Goal: Task Accomplishment & Management: Use online tool/utility

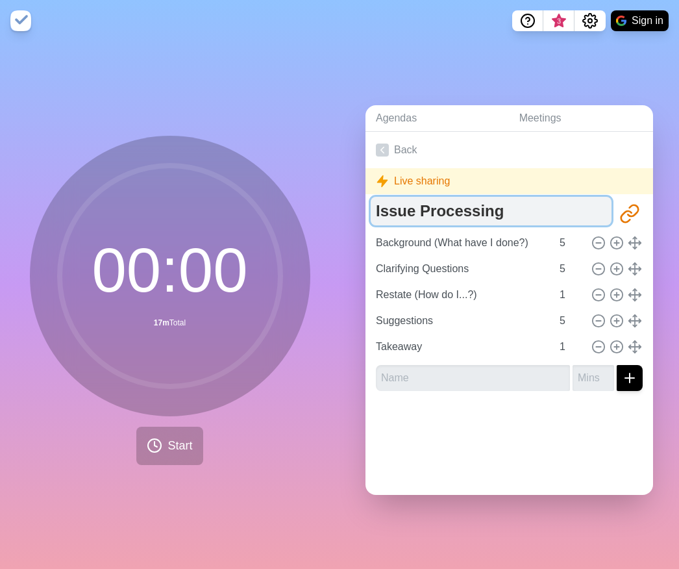
click at [454, 207] on textarea "Issue Processing" at bounding box center [491, 211] width 241 height 29
drag, startPoint x: 511, startPoint y: 209, endPoint x: 371, endPoint y: 204, distance: 140.3
click at [371, 204] on textarea "Issue Processing" at bounding box center [491, 211] width 241 height 29
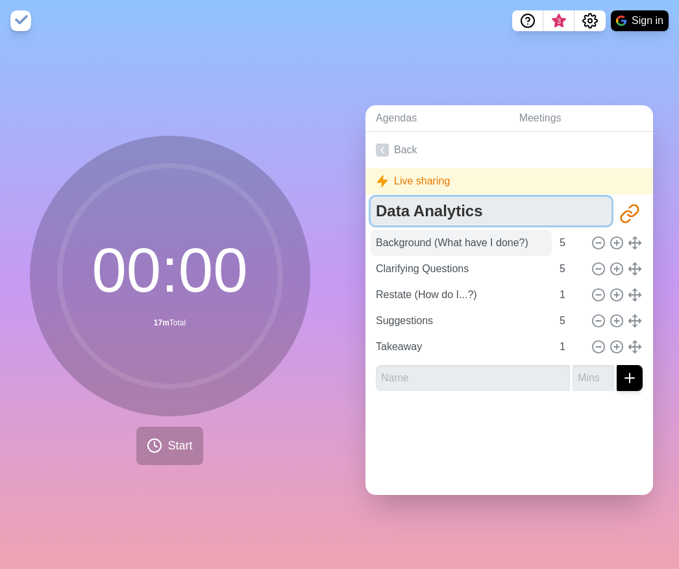
type textarea "Data Analytics"
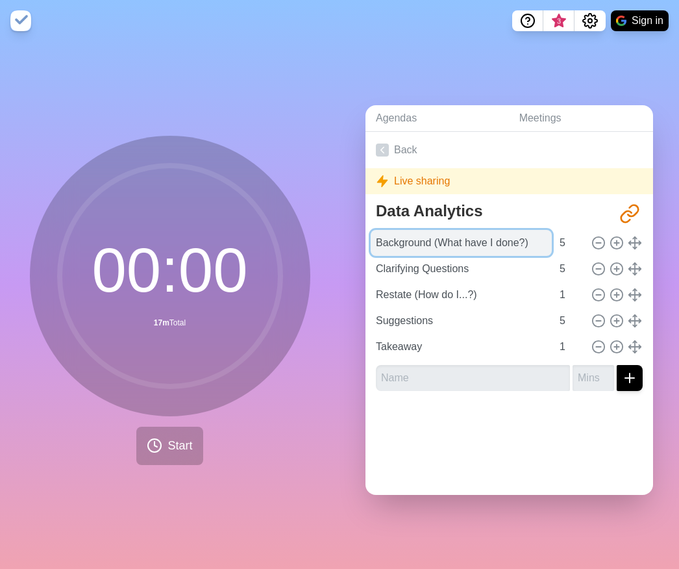
click at [519, 238] on input "Background (What have I done?)" at bounding box center [461, 243] width 181 height 26
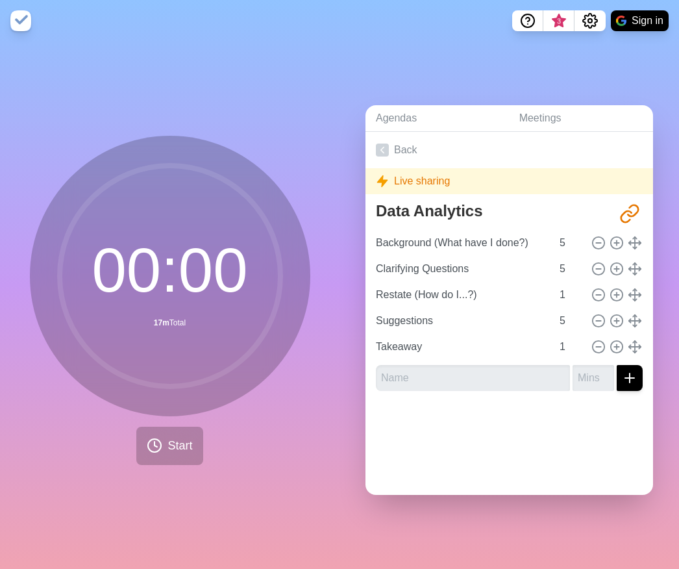
click at [526, 420] on div at bounding box center [509, 427] width 288 height 52
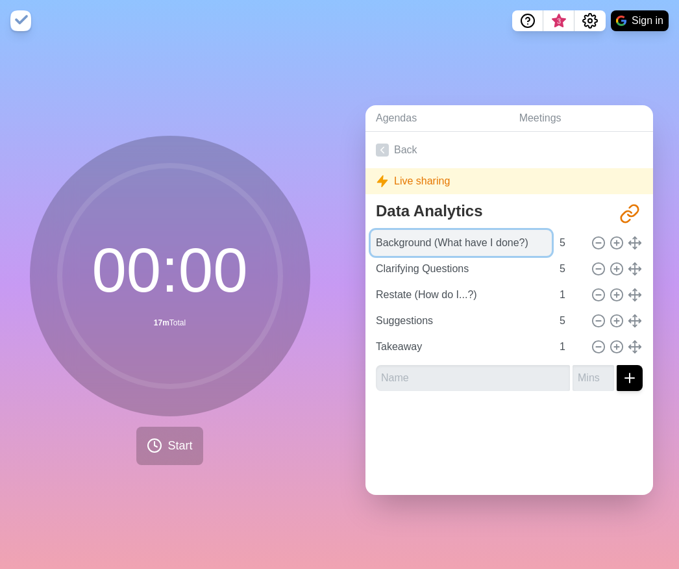
click at [506, 238] on input "Background (What have I done?)" at bounding box center [461, 243] width 181 height 26
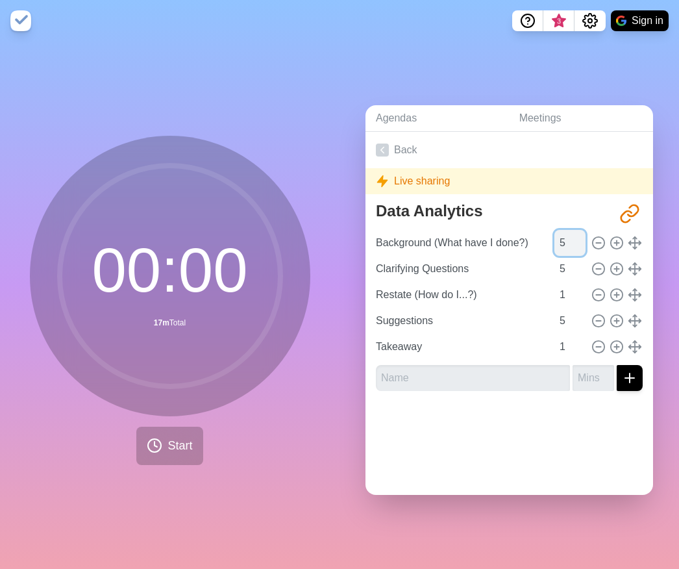
click at [554, 238] on input "5" at bounding box center [569, 243] width 31 height 26
click at [169, 437] on span "Start" at bounding box center [179, 446] width 25 height 18
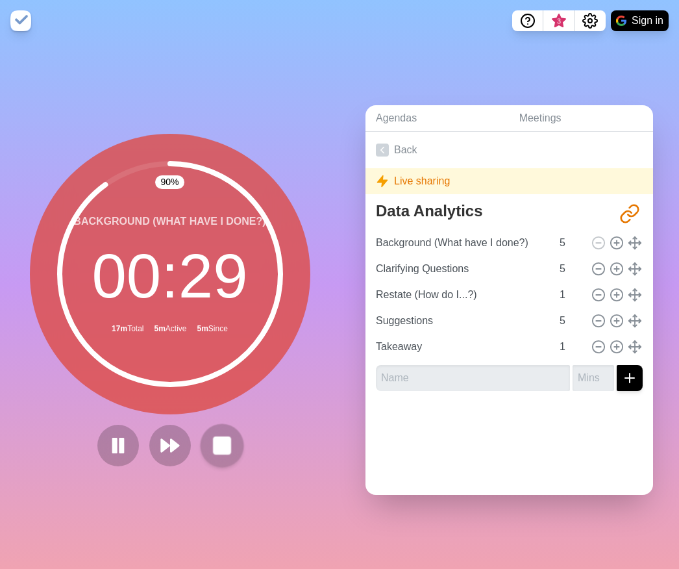
click at [222, 437] on rect at bounding box center [222, 445] width 16 height 16
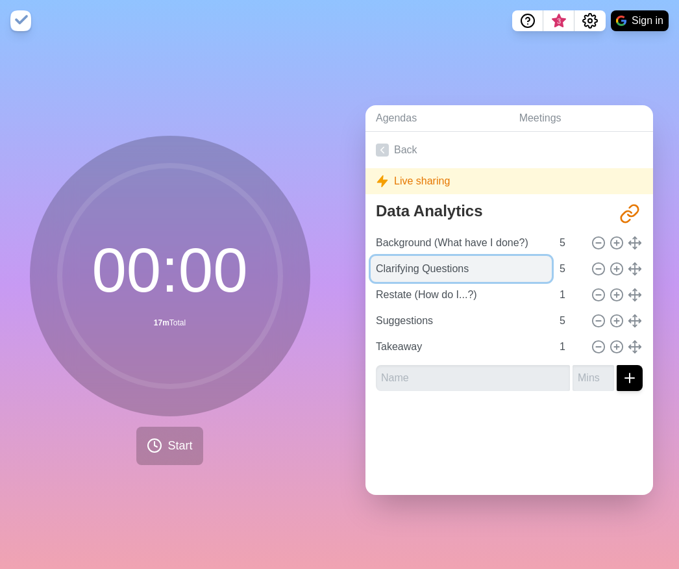
click at [410, 265] on input "Clarifying Questions" at bounding box center [461, 269] width 181 height 26
click at [518, 263] on input "Clarifying Questions" at bounding box center [461, 269] width 181 height 26
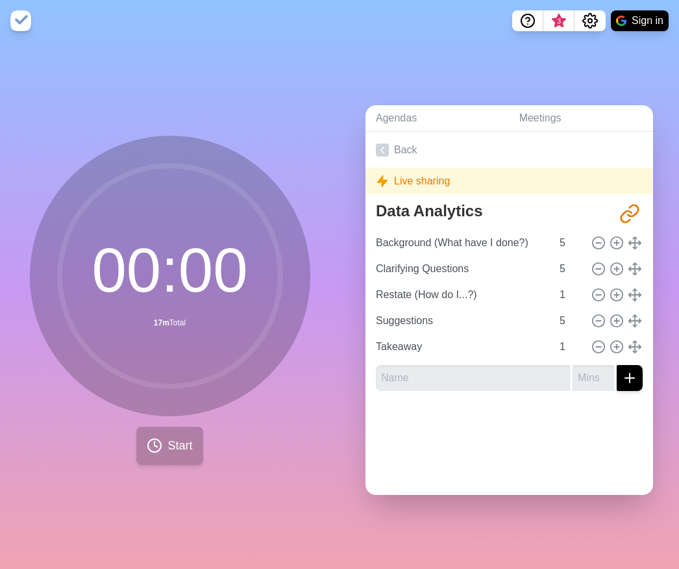
click at [167, 437] on span "Start" at bounding box center [179, 446] width 25 height 18
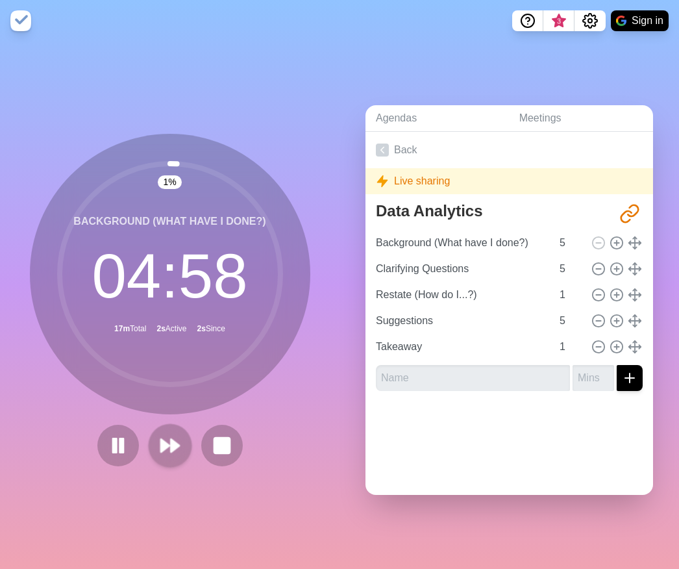
click at [171, 444] on polygon at bounding box center [175, 445] width 8 height 13
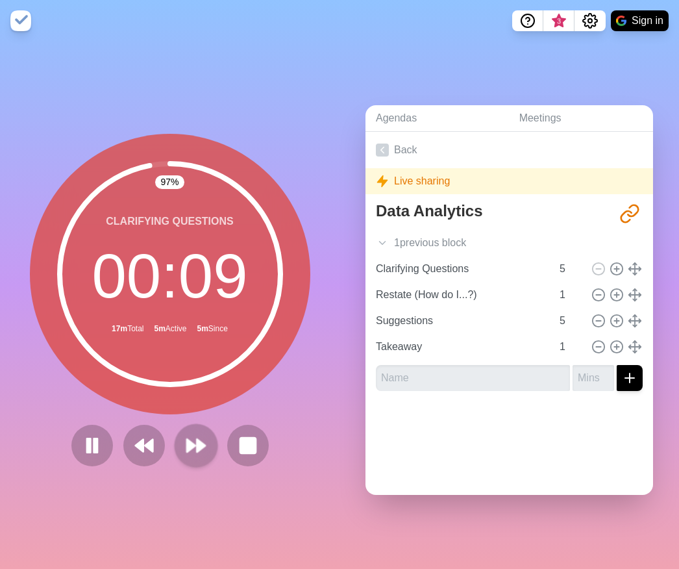
click at [204, 439] on button at bounding box center [195, 444] width 43 height 43
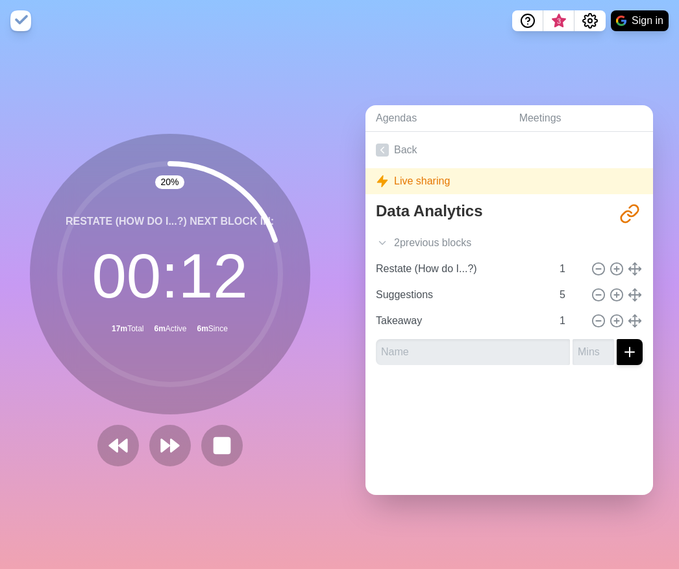
click at [137, 439] on div at bounding box center [170, 445] width 156 height 42
click at [161, 440] on polygon at bounding box center [165, 445] width 8 height 13
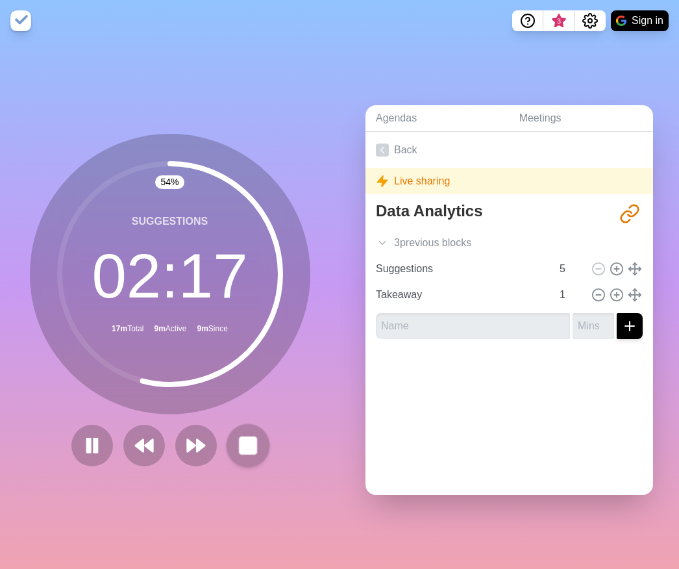
click at [249, 444] on rect at bounding box center [247, 445] width 16 height 16
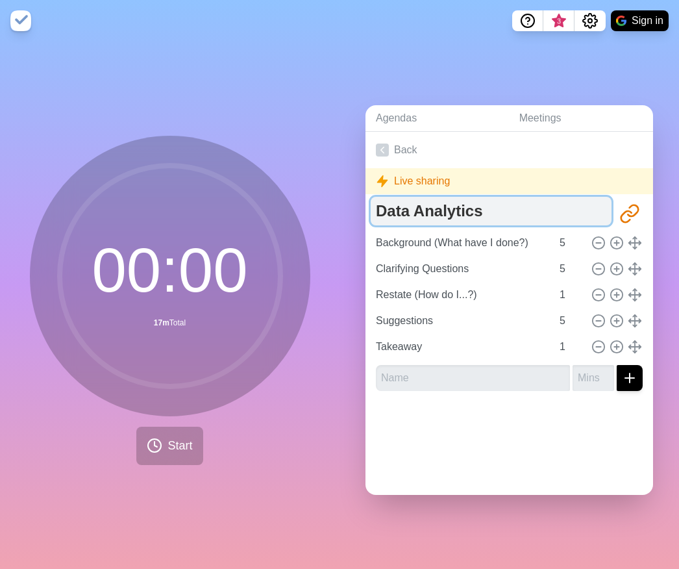
click at [460, 210] on textarea "Data Analytics" at bounding box center [491, 211] width 241 height 29
drag, startPoint x: 485, startPoint y: 211, endPoint x: 358, endPoint y: 208, distance: 127.9
click at [358, 208] on div "Agendas Meetings Back Live sharing Data Analytics http://timeblocks.co/fLmfoRWy…" at bounding box center [508, 305] width 339 height 527
type textarea "Doer v. Delegator"
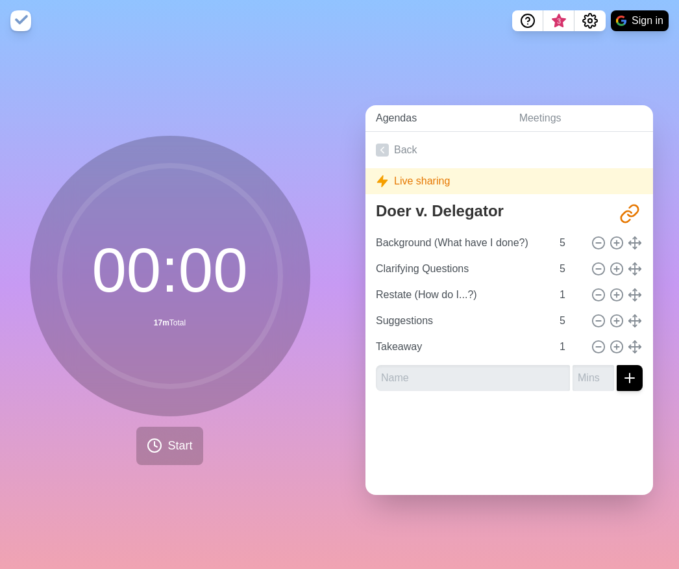
click at [458, 111] on link "Agendas" at bounding box center [436, 118] width 143 height 27
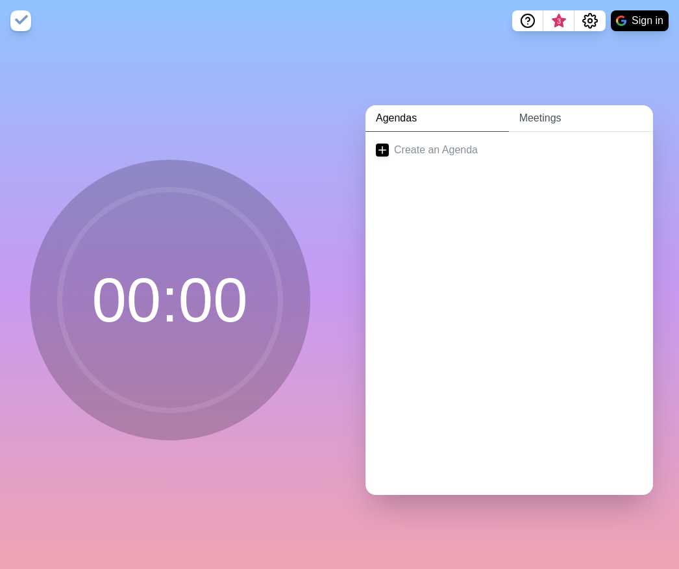
click at [538, 114] on link "Meetings" at bounding box center [581, 118] width 144 height 27
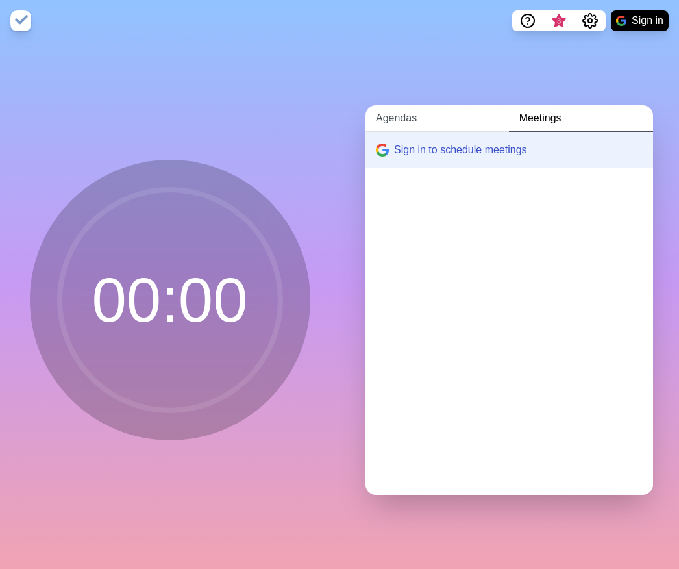
click at [405, 118] on link "Agendas" at bounding box center [436, 118] width 143 height 27
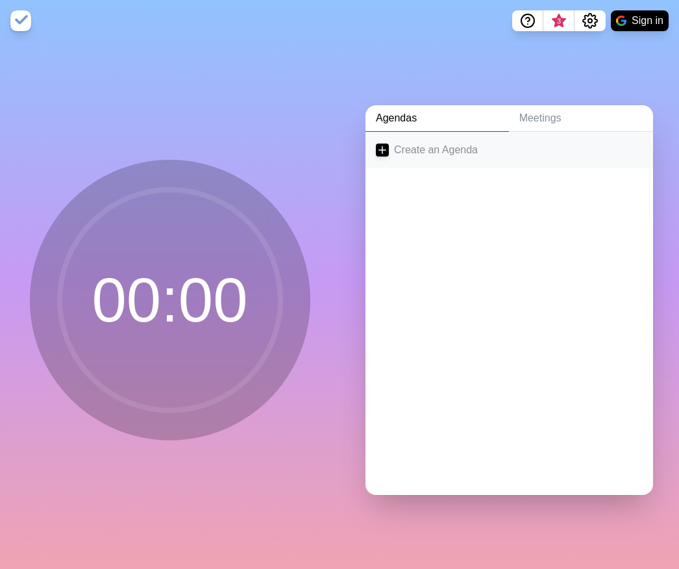
click at [397, 145] on link "Create an Agenda" at bounding box center [509, 150] width 288 height 36
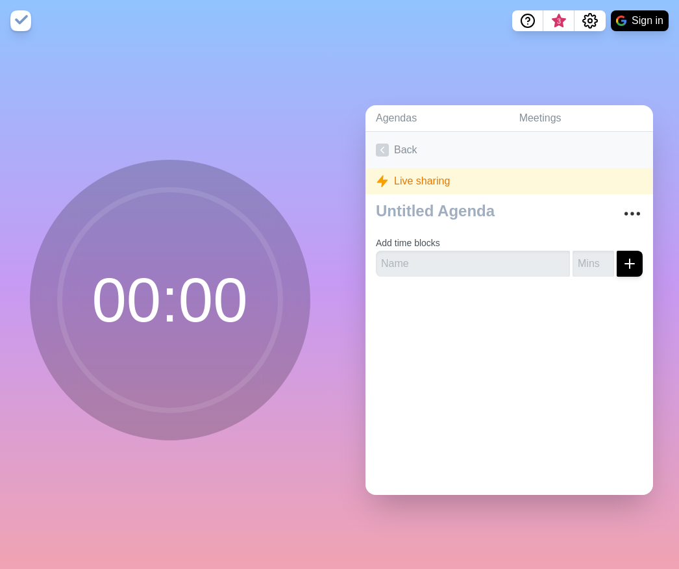
click at [380, 148] on icon at bounding box center [382, 149] width 13 height 13
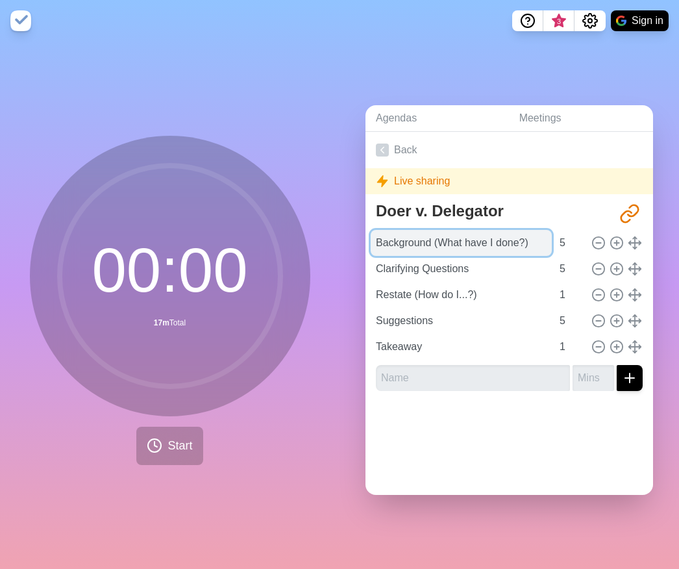
click at [420, 239] on input "Background (What have I done?)" at bounding box center [461, 243] width 181 height 26
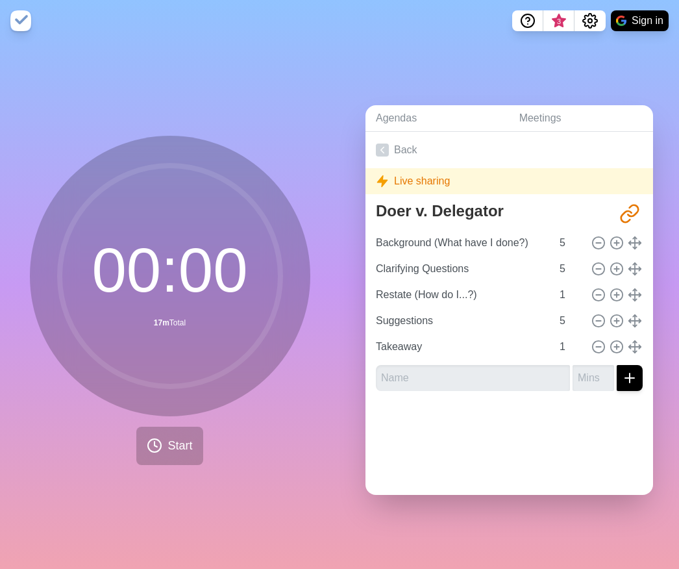
click at [201, 248] on circle at bounding box center [170, 276] width 221 height 221
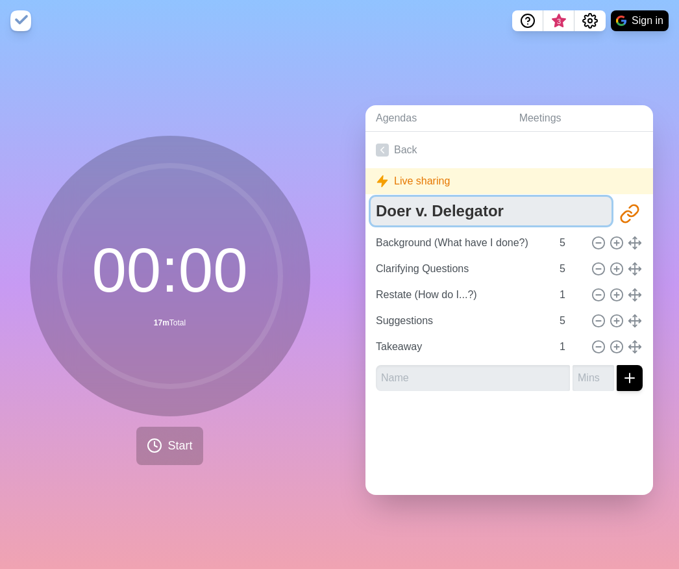
drag, startPoint x: 510, startPoint y: 206, endPoint x: 342, endPoint y: 203, distance: 168.1
click at [342, 203] on div "Agendas Meetings Back Live sharing Doer v. Delegator [URL][DOMAIN_NAME] Backgro…" at bounding box center [508, 305] width 339 height 527
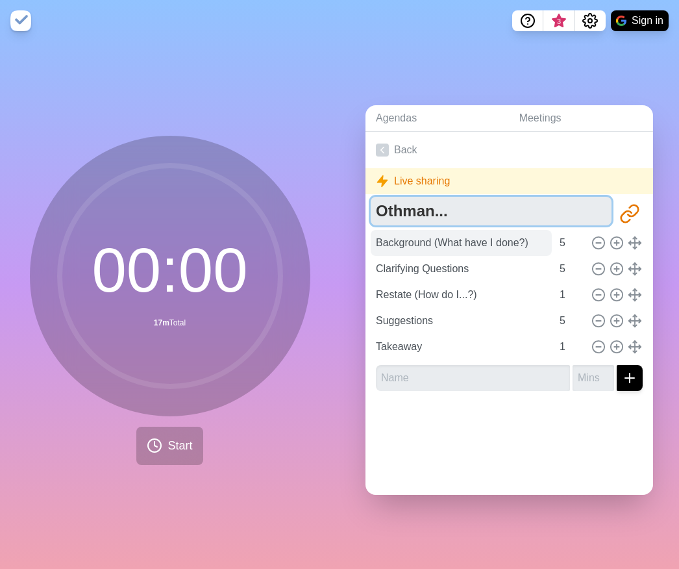
type textarea "Othman..."
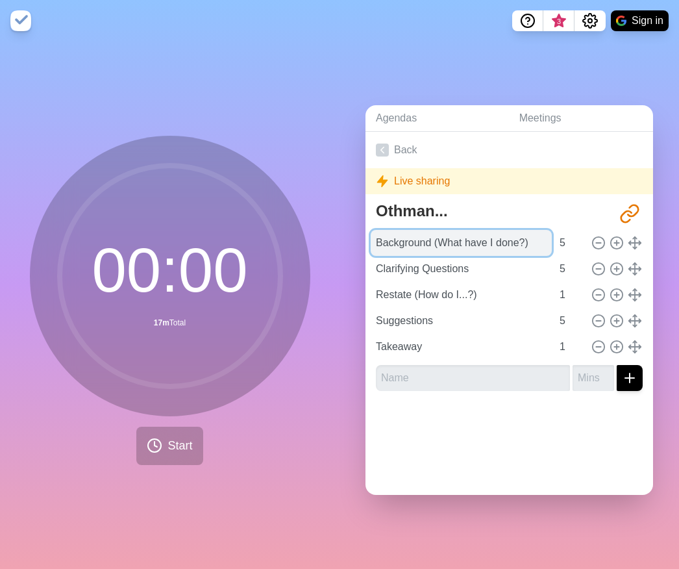
click at [468, 237] on input "Background (What have I done?)" at bounding box center [461, 243] width 181 height 26
click at [412, 454] on div "Back Live sharing Othman... [URL][DOMAIN_NAME] Background (What have I done?) 5…" at bounding box center [509, 313] width 288 height 363
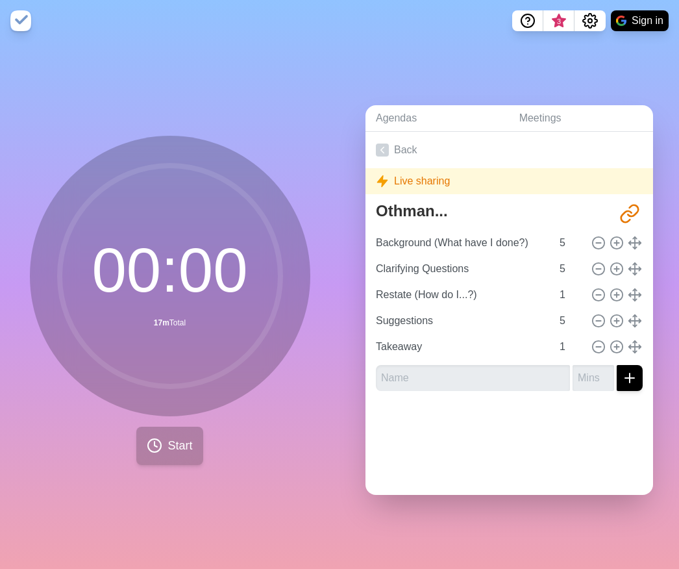
click at [167, 428] on button "Start" at bounding box center [169, 445] width 66 height 38
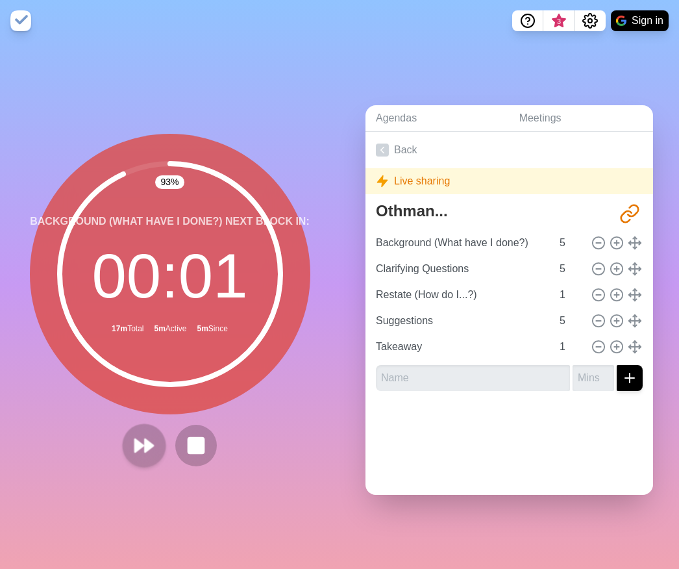
click at [145, 443] on polygon at bounding box center [149, 445] width 8 height 13
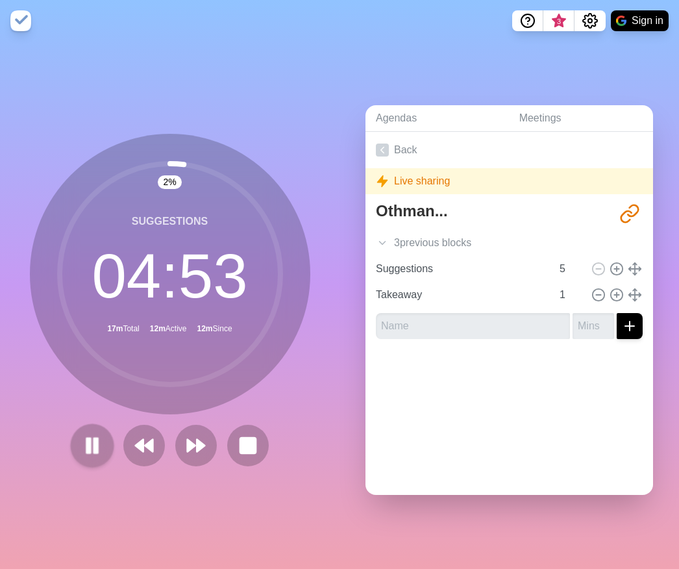
click at [81, 437] on icon at bounding box center [92, 445] width 22 height 22
click at [387, 239] on icon at bounding box center [382, 242] width 13 height 13
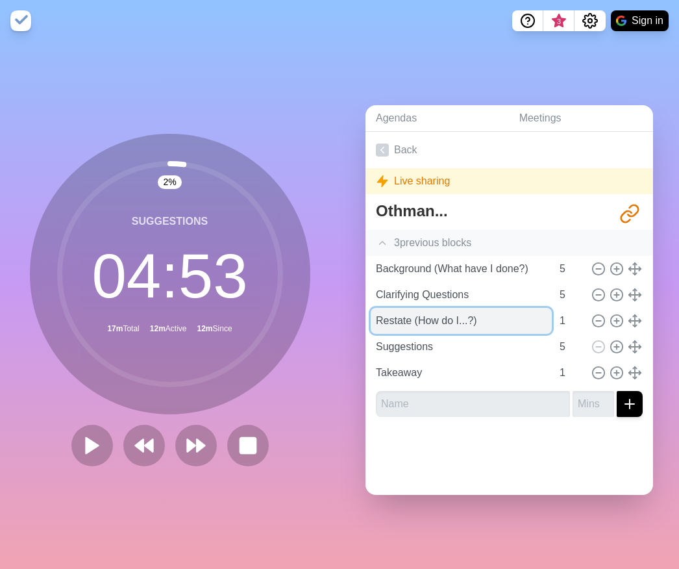
click at [414, 310] on input "Restate (How do I...?)" at bounding box center [461, 321] width 181 height 26
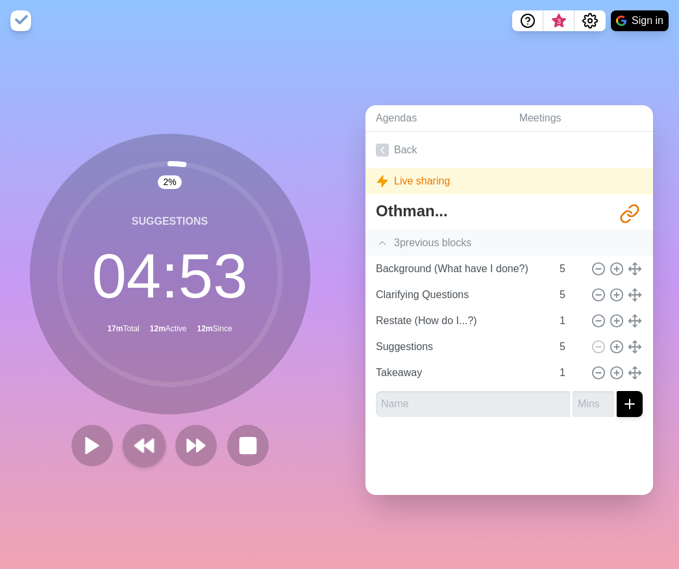
click at [145, 439] on polygon at bounding box center [149, 445] width 8 height 13
click at [86, 439] on rect at bounding box center [88, 445] width 4 height 14
click at [131, 408] on div "Restate (How do I...?) 00 : 59 17m Total 12m Active 17m Since" at bounding box center [170, 274] width 280 height 280
click at [150, 439] on button at bounding box center [143, 444] width 43 height 43
click at [197, 439] on polygon at bounding box center [201, 445] width 8 height 13
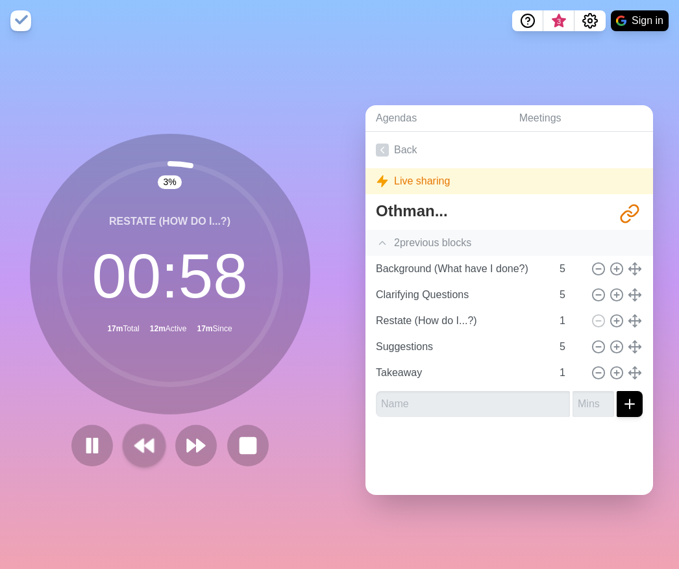
click at [146, 439] on polygon at bounding box center [149, 445] width 8 height 13
click at [87, 441] on icon at bounding box center [92, 445] width 22 height 22
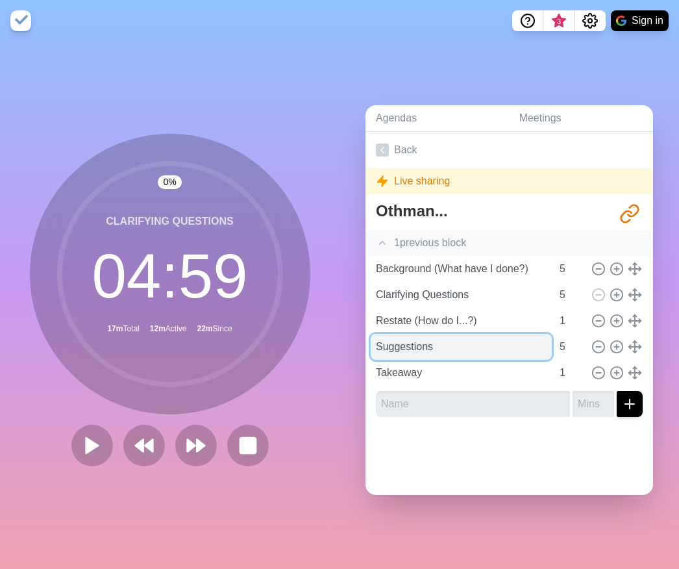
click at [424, 334] on input "Suggestions" at bounding box center [461, 347] width 181 height 26
click at [475, 341] on input "Suggestions" at bounding box center [461, 347] width 181 height 26
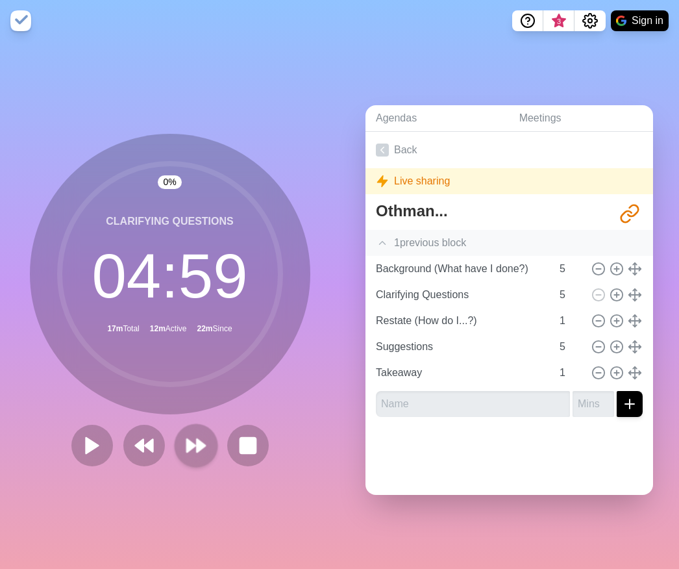
click at [193, 434] on icon at bounding box center [196, 445] width 22 height 22
click at [192, 434] on icon at bounding box center [196, 445] width 22 height 22
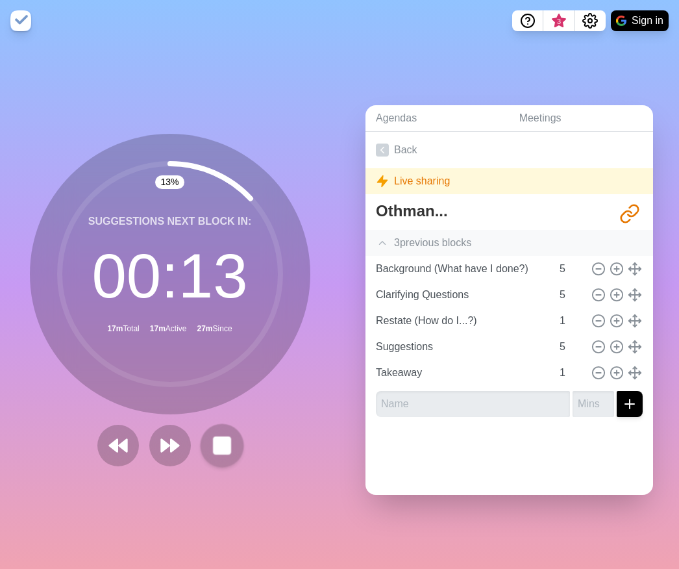
click at [217, 437] on rect at bounding box center [222, 445] width 16 height 16
